Goal: Task Accomplishment & Management: Manage account settings

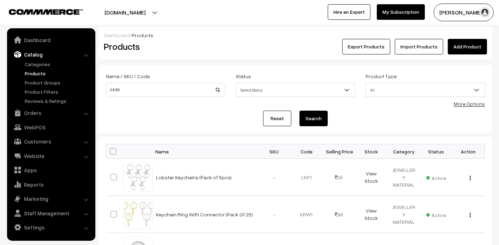
type input "JHUM"
click at [325, 121] on button "Search" at bounding box center [313, 118] width 28 height 16
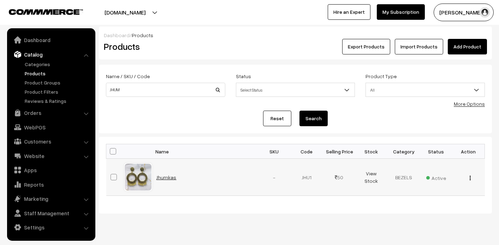
click at [168, 179] on link "Jhumkas" at bounding box center [166, 177] width 20 height 6
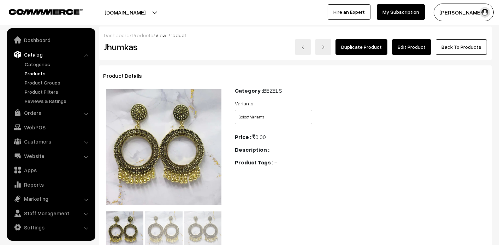
click at [424, 49] on link "Edit Product" at bounding box center [411, 47] width 39 height 16
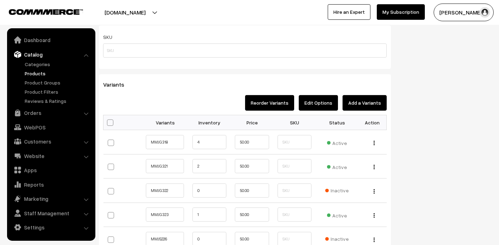
scroll to position [536, 0]
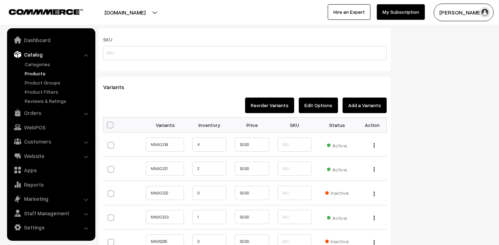
click at [384, 103] on button "Add a Variants" at bounding box center [364, 105] width 44 height 16
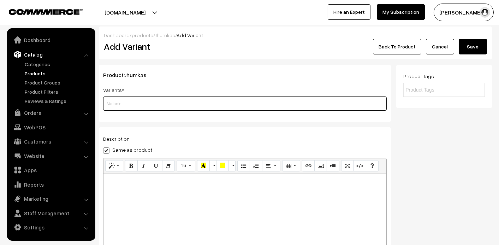
click at [220, 102] on input "text" at bounding box center [244, 103] width 283 height 14
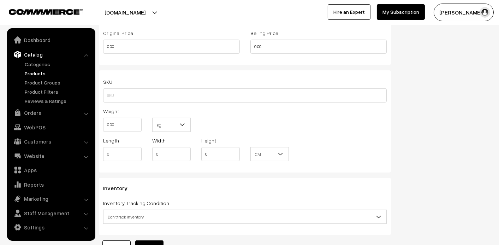
scroll to position [545, 0]
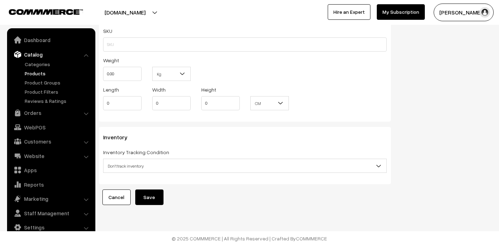
click at [126, 191] on link "Cancel" at bounding box center [116, 197] width 28 height 16
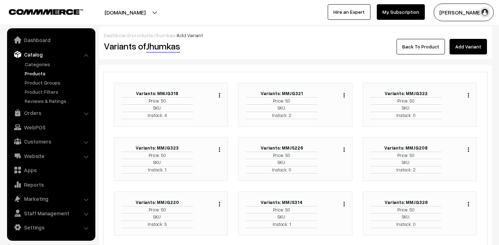
click at [469, 54] on div "Dashboard / products / Jhumkas / Add Variant Variants of Jhumkas Back To Produc…" at bounding box center [295, 42] width 393 height 33
drag, startPoint x: 469, startPoint y: 54, endPoint x: 464, endPoint y: 40, distance: 15.1
click at [464, 40] on link "Add Variant" at bounding box center [467, 47] width 37 height 16
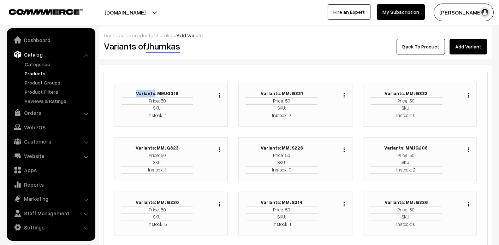
drag, startPoint x: 464, startPoint y: 40, endPoint x: 464, endPoint y: 44, distance: 3.9
click at [464, 44] on link "Add Variant" at bounding box center [467, 47] width 37 height 16
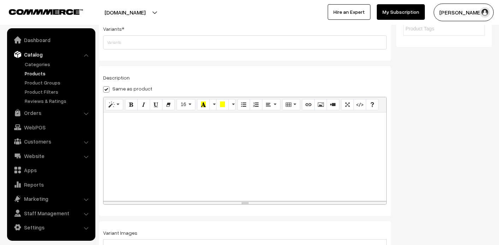
scroll to position [16, 0]
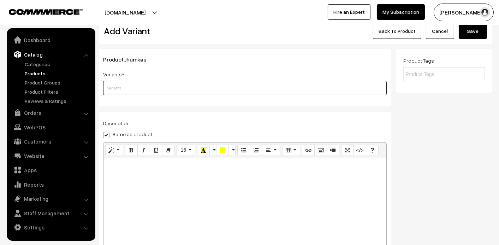
click at [122, 89] on input "text" at bounding box center [244, 88] width 283 height 14
type input "m"
type input "MMJS006"
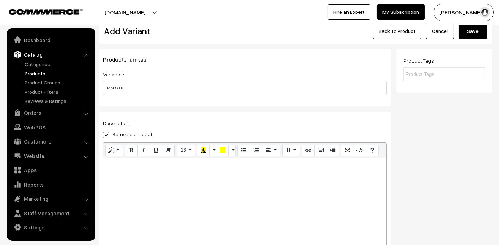
click at [478, 28] on button "Save" at bounding box center [472, 31] width 28 height 16
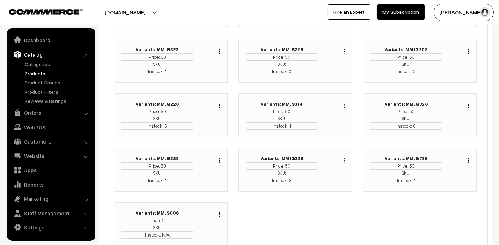
scroll to position [141, 0]
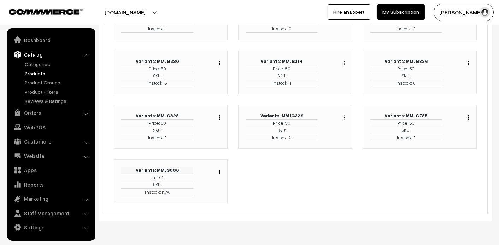
click at [167, 167] on b "Variants: MMJS006" at bounding box center [157, 170] width 43 height 6
click at [158, 183] on td "SKU:" at bounding box center [157, 184] width 72 height 7
click at [218, 171] on div "Duplicate Edit Delete" at bounding box center [217, 171] width 5 height 8
drag, startPoint x: 218, startPoint y: 171, endPoint x: 189, endPoint y: 175, distance: 29.5
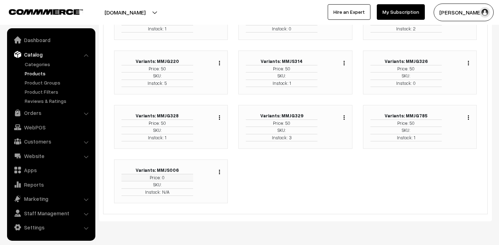
click at [189, 175] on td "Price: 0" at bounding box center [157, 177] width 72 height 7
click at [219, 169] on img "button" at bounding box center [219, 171] width 1 height 5
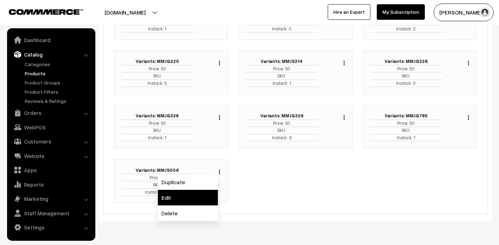
click at [200, 190] on link "Edit" at bounding box center [188, 198] width 60 height 16
click at [200, 188] on div "Duplicate Edit Delete" at bounding box center [212, 181] width 28 height 29
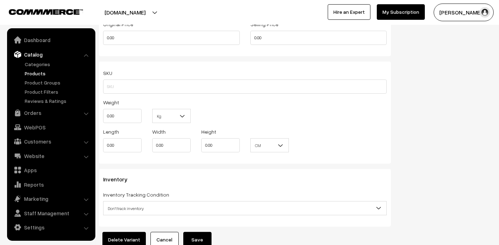
scroll to position [445, 0]
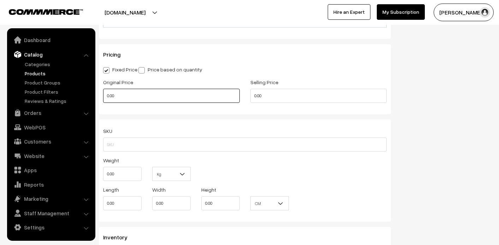
click at [126, 99] on input "0.00" at bounding box center [171, 96] width 137 height 14
type input "70"
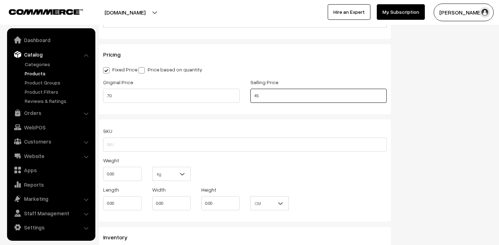
type input "45.00"
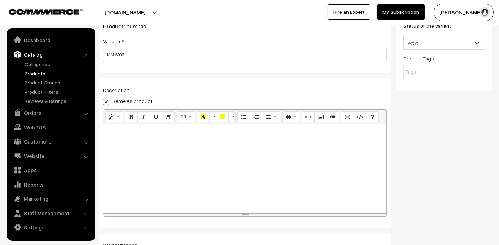
scroll to position [0, 0]
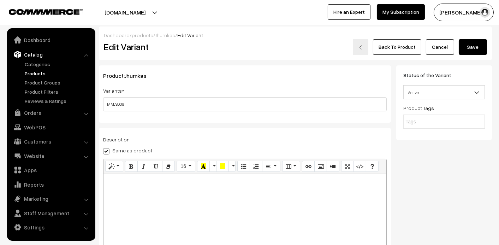
click at [471, 44] on button "Save" at bounding box center [472, 47] width 28 height 16
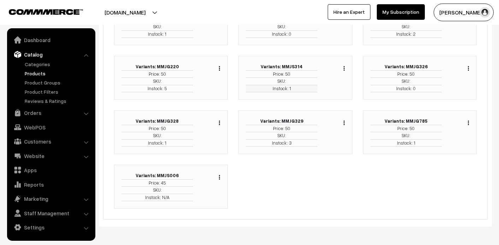
scroll to position [160, 0]
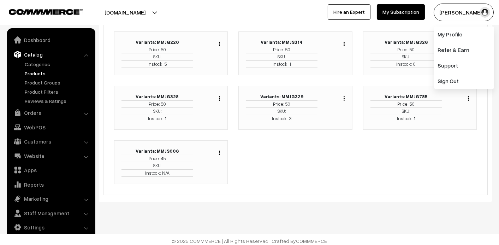
click at [218, 148] on div "Duplicate Edit Delete" at bounding box center [217, 152] width 5 height 8
click at [219, 150] on img "button" at bounding box center [219, 152] width 1 height 5
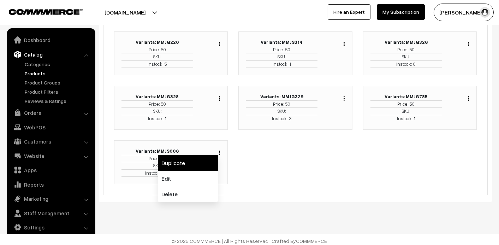
click at [195, 164] on link "Duplicate" at bounding box center [188, 163] width 60 height 16
click at [195, 164] on div "Variants: MMJS006 Price: 45 SKU: Instock: N/A" at bounding box center [157, 162] width 82 height 29
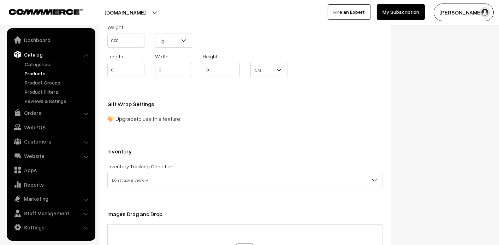
scroll to position [353, 0]
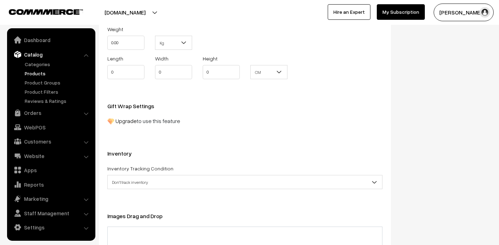
click at [121, 117] on link "Upgrade" at bounding box center [125, 120] width 21 height 7
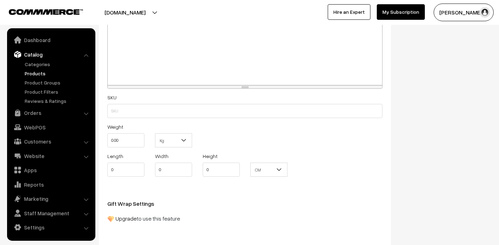
scroll to position [247, 0]
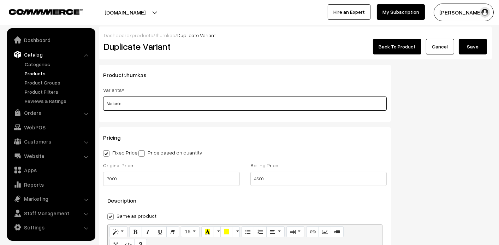
click at [153, 106] on input "Variants" at bounding box center [244, 103] width 283 height 14
type input "MMJG008"
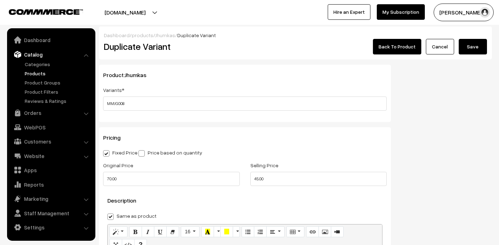
click at [475, 47] on button "Save" at bounding box center [472, 47] width 28 height 16
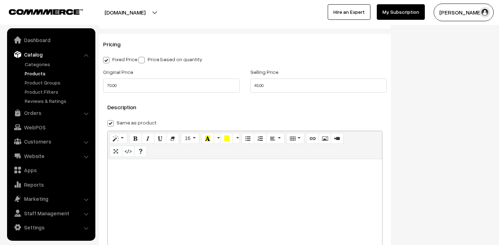
scroll to position [35, 0]
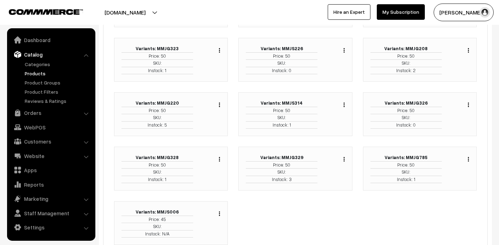
scroll to position [106, 0]
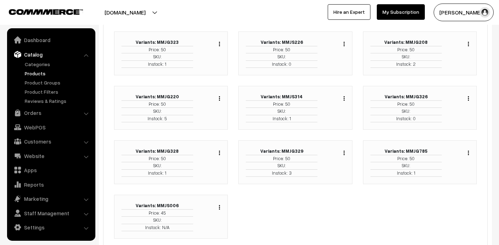
click at [265, 203] on div "Variants: MMJG318 Price: 50 SKU: Instock: 4" at bounding box center [295, 113] width 373 height 272
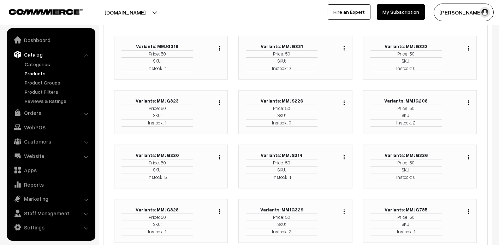
scroll to position [141, 0]
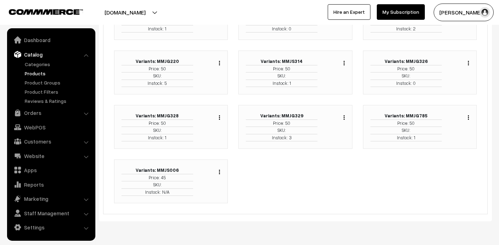
click at [220, 170] on img "button" at bounding box center [219, 171] width 1 height 5
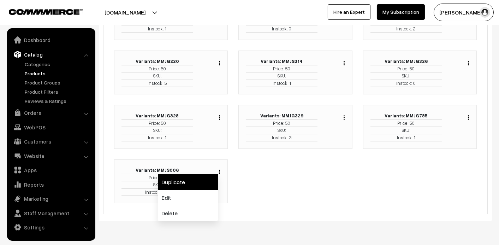
click at [203, 181] on link "Duplicate" at bounding box center [188, 182] width 60 height 16
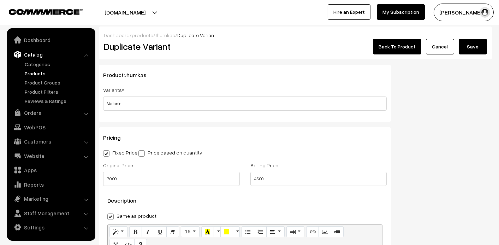
click at [197, 110] on div "Product: Jhumkas Variants * Variants Category SILICONE MOULD---OUTDO---1---OUTD…" at bounding box center [245, 93] width 292 height 57
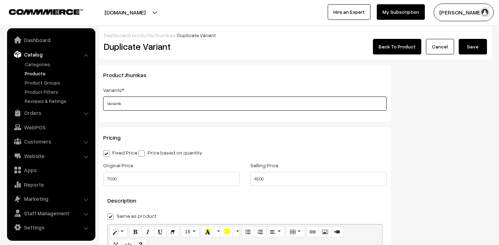
drag, startPoint x: 197, startPoint y: 110, endPoint x: 201, endPoint y: 102, distance: 9.6
click at [201, 102] on input "Variants" at bounding box center [244, 103] width 283 height 14
click at [184, 101] on input "Variants" at bounding box center [244, 103] width 283 height 14
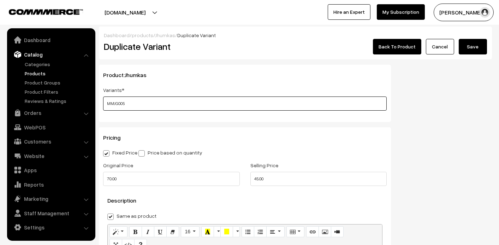
type input "MMJG005"
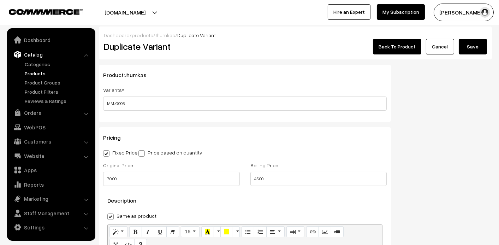
click at [465, 48] on button "Save" at bounding box center [472, 47] width 28 height 16
click at [454, 48] on link "Cancel" at bounding box center [440, 47] width 28 height 16
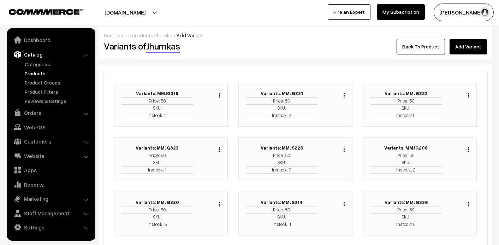
click at [42, 70] on link "Products" at bounding box center [58, 73] width 70 height 7
click at [36, 74] on link "Products" at bounding box center [58, 73] width 70 height 7
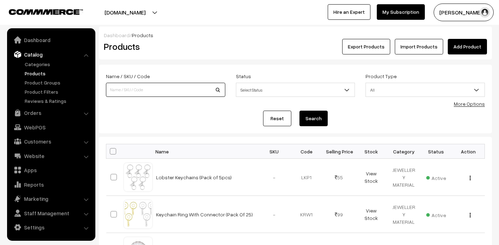
click at [127, 92] on input at bounding box center [165, 90] width 119 height 14
type input "JHU"
click at [305, 122] on button "Search" at bounding box center [313, 118] width 28 height 16
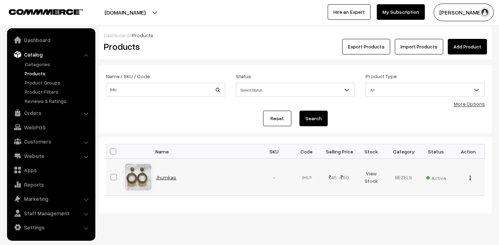
click at [162, 177] on link "Jhumkas" at bounding box center [166, 177] width 20 height 6
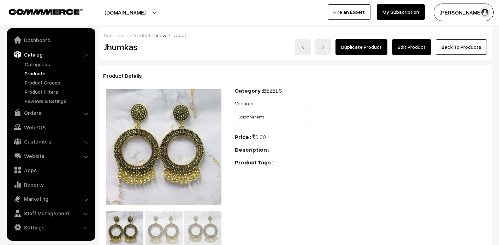
click at [421, 41] on link "Edit Product" at bounding box center [411, 47] width 39 height 16
click at [418, 45] on link "Edit Product" at bounding box center [411, 47] width 39 height 16
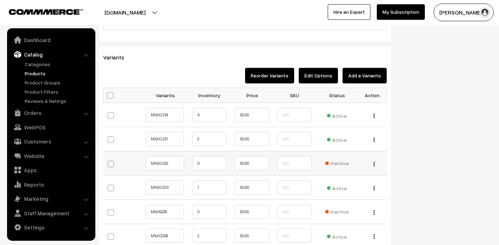
scroll to position [564, 0]
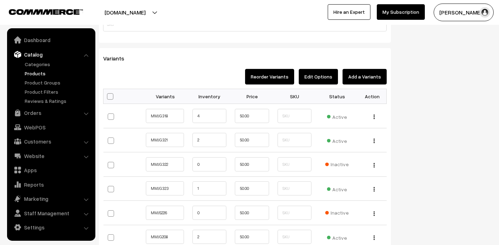
click at [327, 78] on button "Edit Options" at bounding box center [318, 77] width 39 height 16
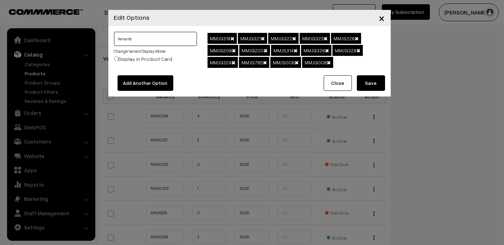
click at [187, 44] on input "Variants" at bounding box center [155, 39] width 83 height 14
click at [184, 59] on div "Variants Change Variant Display Mode Display in Product Card" at bounding box center [155, 49] width 83 height 34
click at [337, 85] on button "Close" at bounding box center [338, 83] width 28 height 16
click at [337, 85] on div "Add Another Option Close Save" at bounding box center [249, 85] width 282 height 21
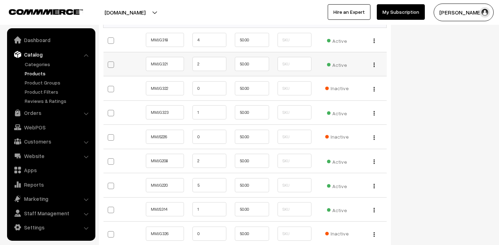
scroll to position [600, 0]
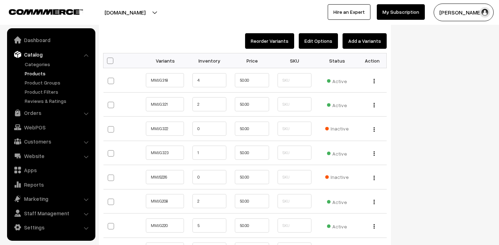
click at [358, 37] on button "Add a Variants" at bounding box center [364, 41] width 44 height 16
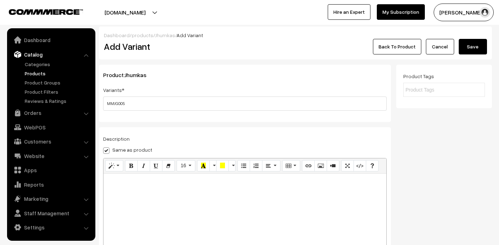
scroll to position [388, 0]
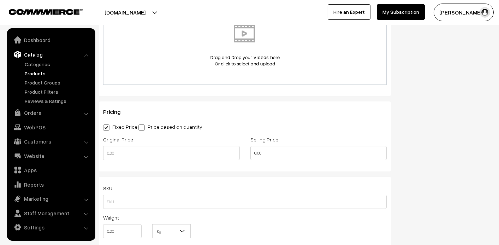
type input "MMJG005"
click at [131, 155] on input "0.00" at bounding box center [171, 153] width 137 height 14
type input "70"
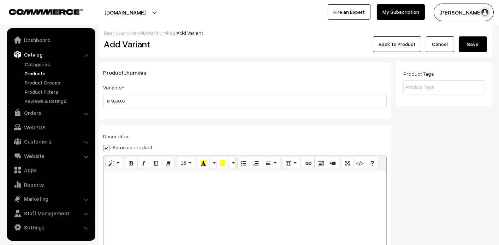
scroll to position [0, 0]
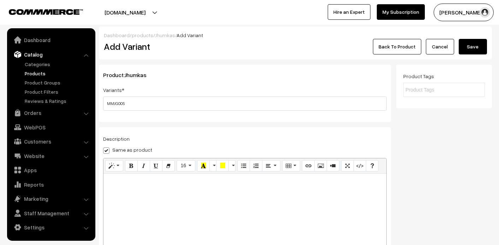
type input "45"
click at [481, 42] on button "Save" at bounding box center [472, 47] width 28 height 16
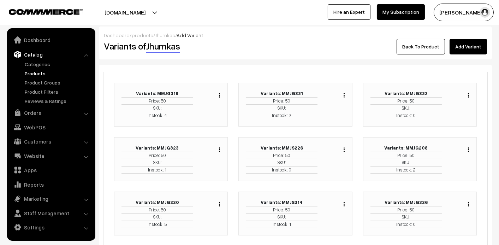
click at [479, 46] on link "Add Variant" at bounding box center [467, 47] width 37 height 16
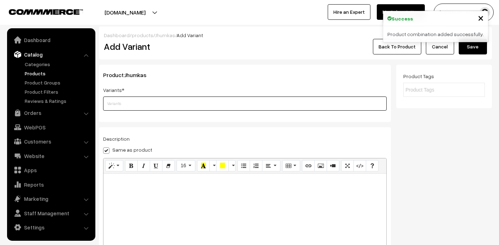
click at [132, 100] on input "text" at bounding box center [244, 103] width 283 height 14
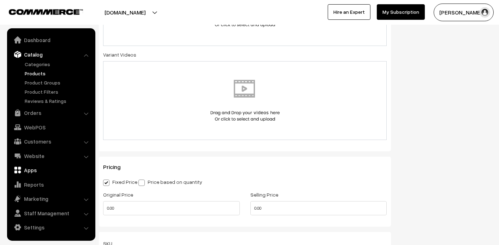
scroll to position [388, 0]
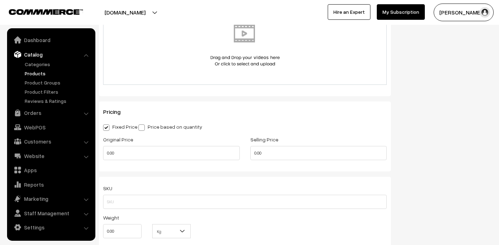
type input "MMJG014"
click at [110, 152] on input "0.00" at bounding box center [171, 153] width 137 height 14
type input "70"
type input "45"
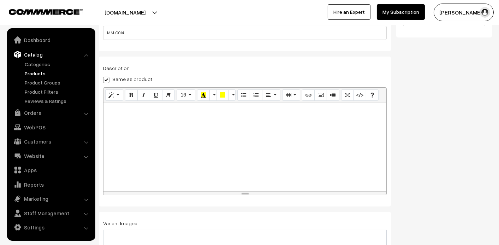
scroll to position [0, 0]
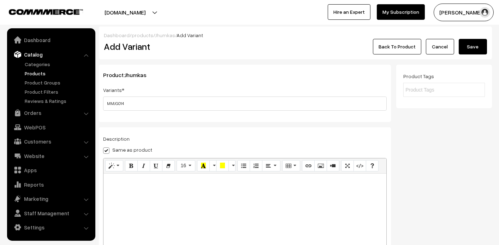
click at [476, 50] on button "Save" at bounding box center [472, 47] width 28 height 16
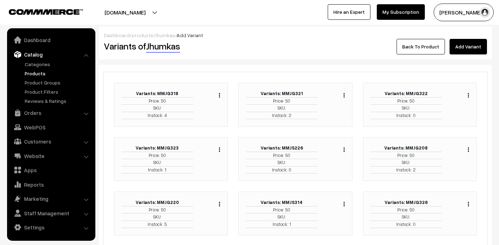
click at [470, 49] on link "Add Variant" at bounding box center [467, 47] width 37 height 16
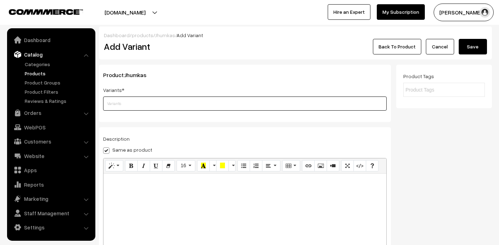
click at [113, 100] on input "text" at bounding box center [244, 103] width 283 height 14
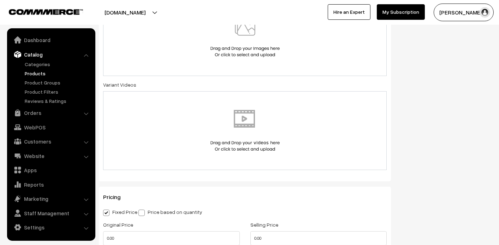
scroll to position [353, 0]
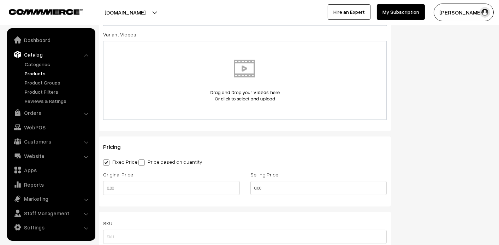
type input "MMJG011"
click at [222, 190] on input "0.00" at bounding box center [171, 188] width 137 height 14
type input "70"
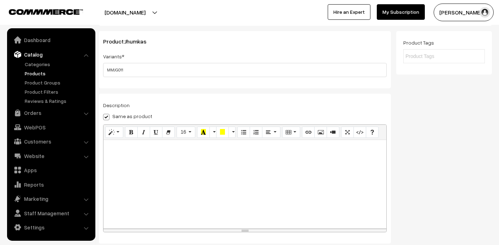
scroll to position [0, 0]
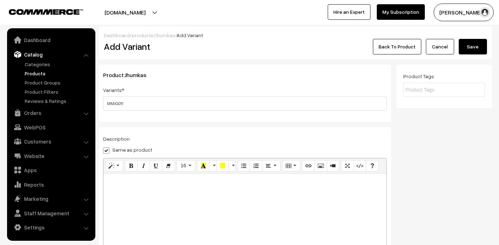
type input "45"
click at [480, 48] on button "Save" at bounding box center [472, 47] width 28 height 16
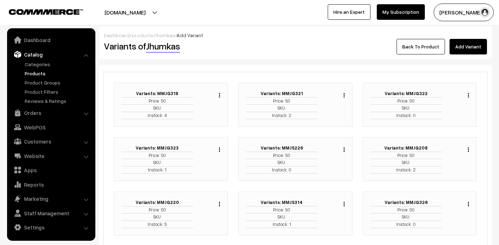
click at [460, 50] on link "Add Variant" at bounding box center [467, 47] width 37 height 16
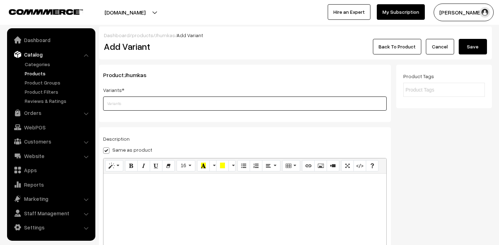
click at [119, 99] on input "text" at bounding box center [244, 103] width 283 height 14
type input "MMJG017"
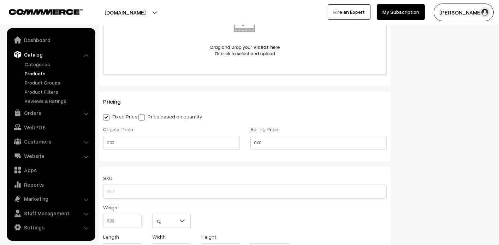
scroll to position [459, 0]
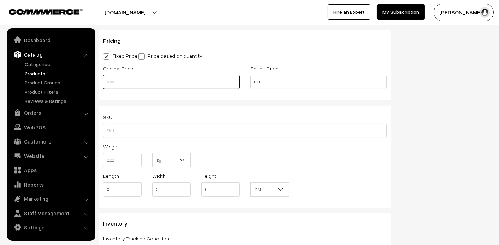
click at [145, 84] on input "0.00" at bounding box center [171, 82] width 137 height 14
type input "70"
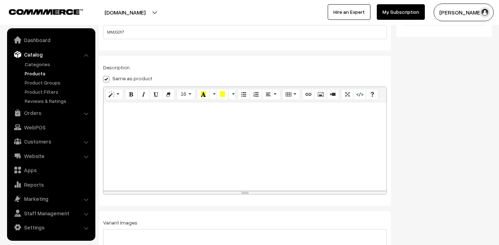
scroll to position [0, 0]
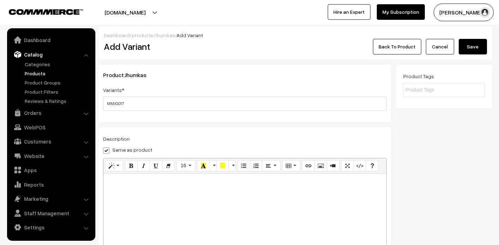
type input "45"
click at [472, 49] on button "Save" at bounding box center [472, 47] width 28 height 16
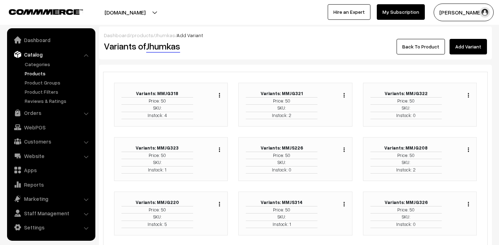
click at [32, 74] on link "Products" at bounding box center [58, 73] width 70 height 7
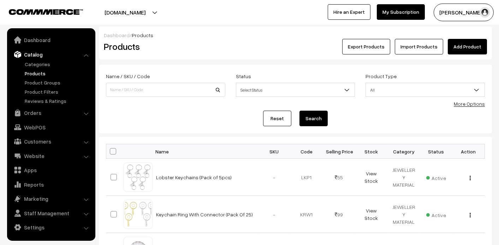
click at [38, 70] on link "Products" at bounding box center [58, 73] width 70 height 7
